Goal: Task Accomplishment & Management: Use online tool/utility

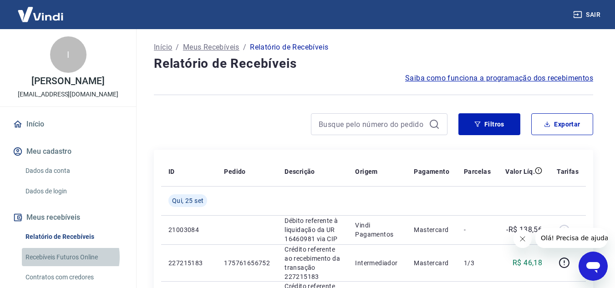
click at [66, 257] on link "Recebíveis Futuros Online" at bounding box center [73, 257] width 103 height 19
